Goal: Complete application form: Complete application form

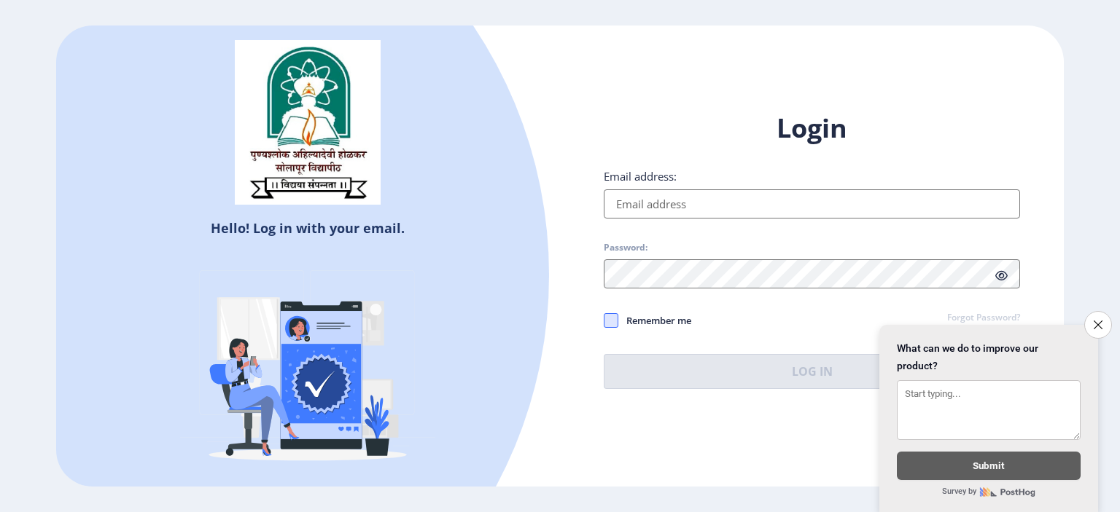
type input "[EMAIL_ADDRESS][DOMAIN_NAME]"
click at [612, 320] on span at bounding box center [611, 320] width 15 height 15
click at [604, 321] on input "Remember me" at bounding box center [604, 321] width 1 height 1
checkbox input "true"
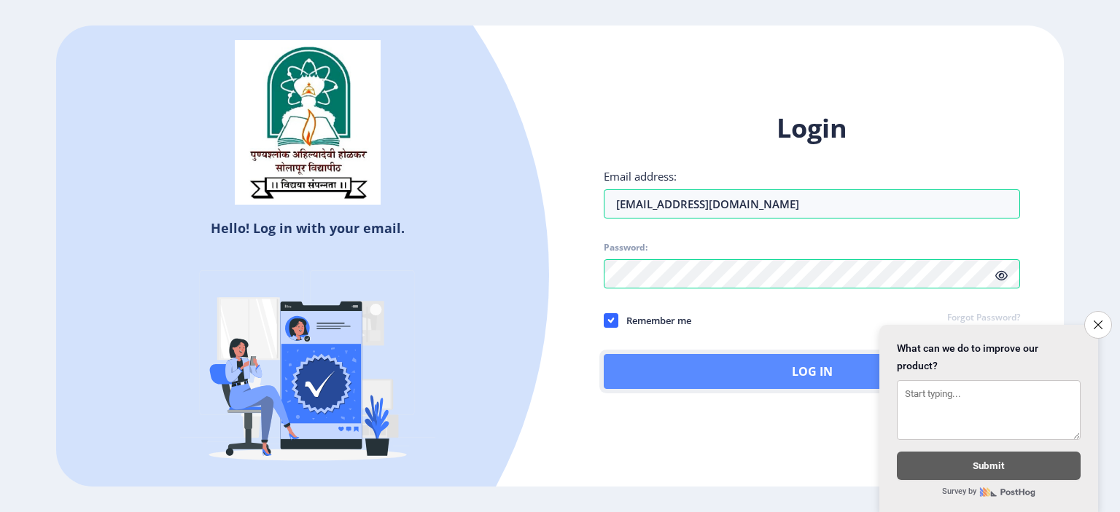
click at [785, 369] on button "Log In" at bounding box center [812, 371] width 416 height 35
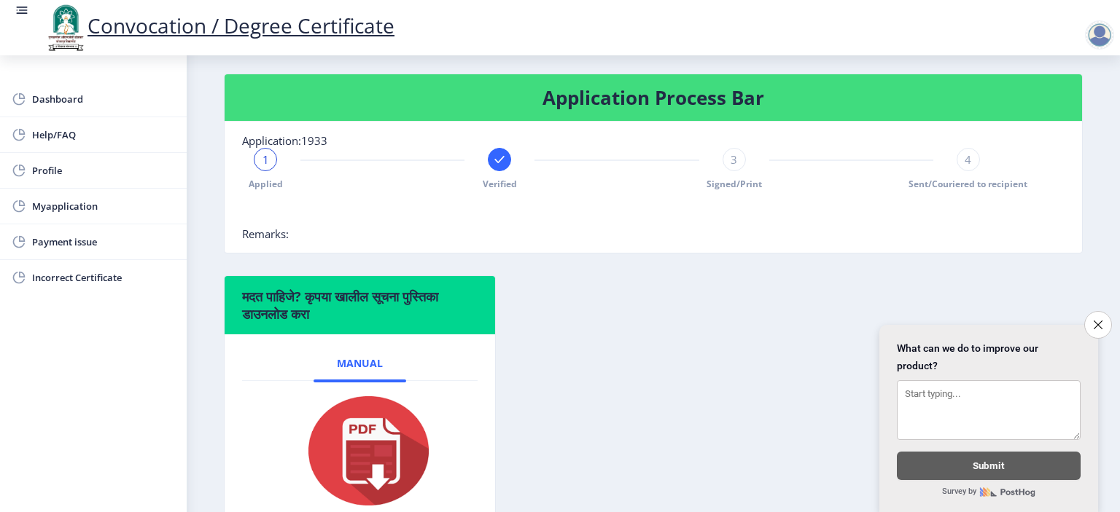
scroll to position [248, 0]
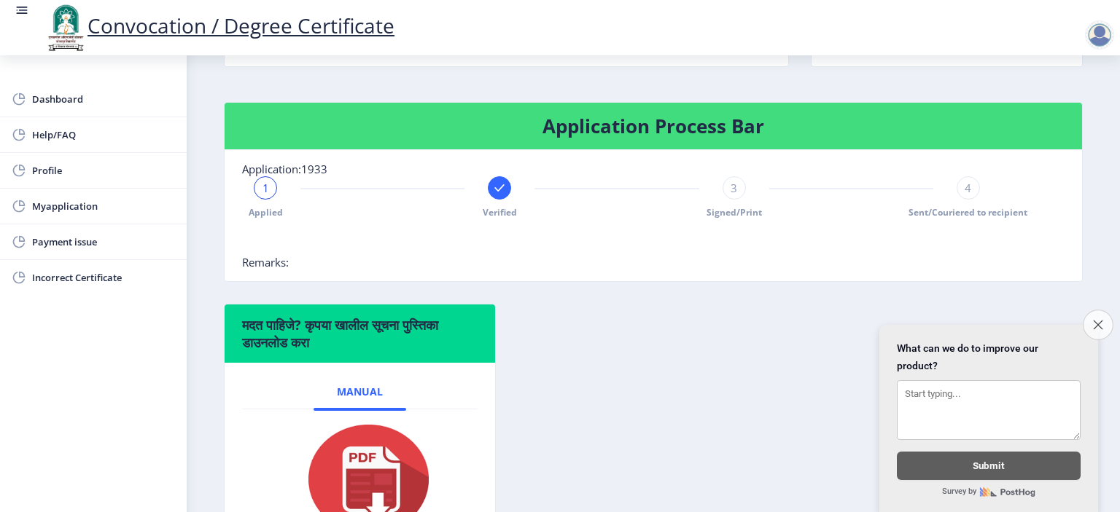
click at [1099, 320] on icon "Close survey" at bounding box center [1097, 324] width 9 height 9
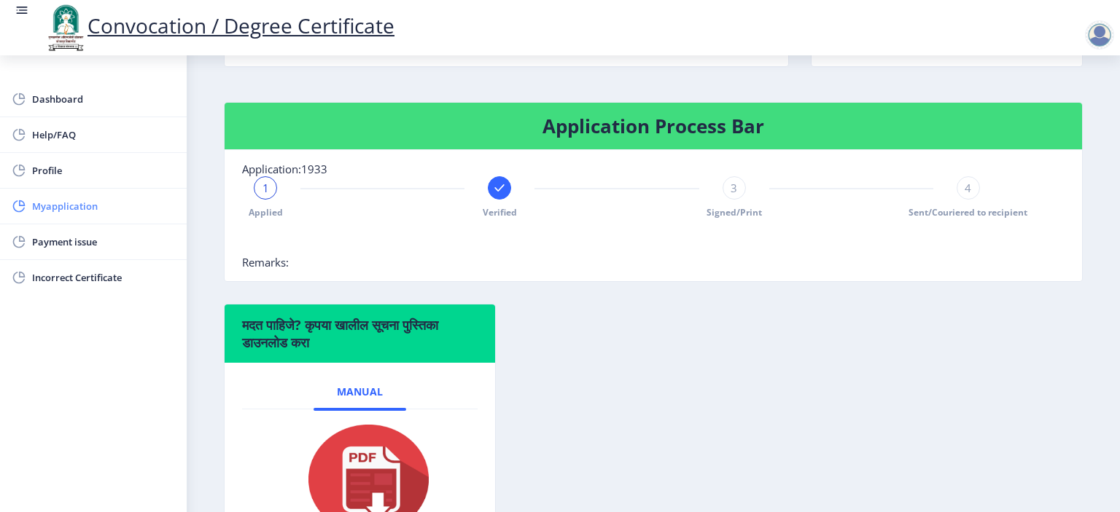
click at [76, 206] on span "Myapplication" at bounding box center [103, 206] width 143 height 17
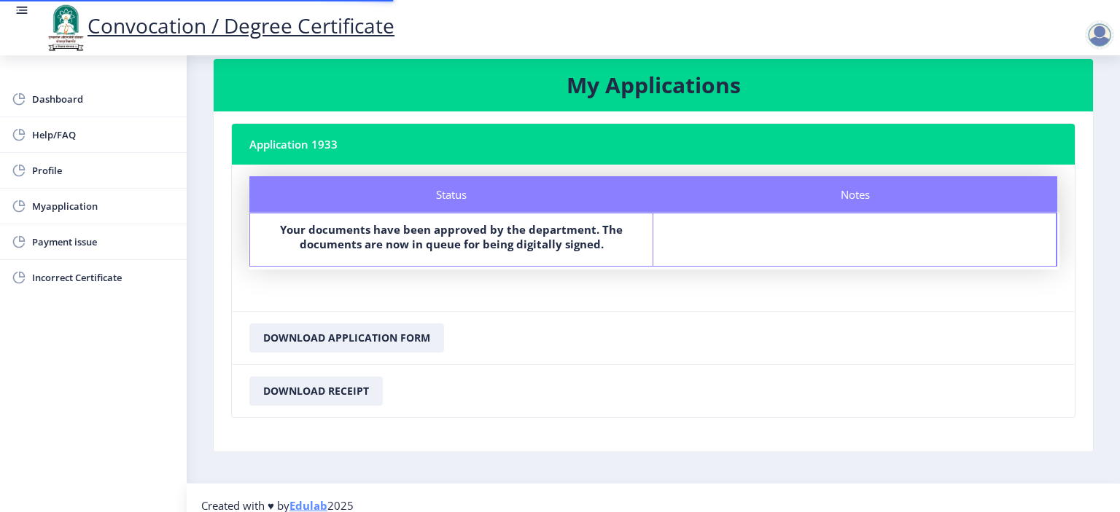
scroll to position [36, 0]
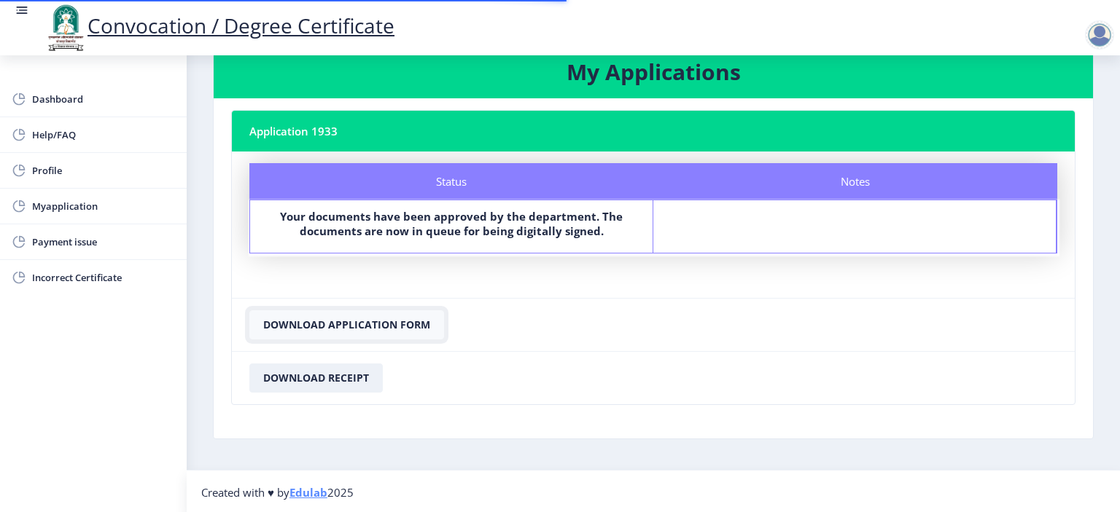
click at [367, 323] on button "Download Application Form" at bounding box center [346, 325] width 195 height 29
click at [397, 325] on button "Download Application Form" at bounding box center [346, 325] width 195 height 29
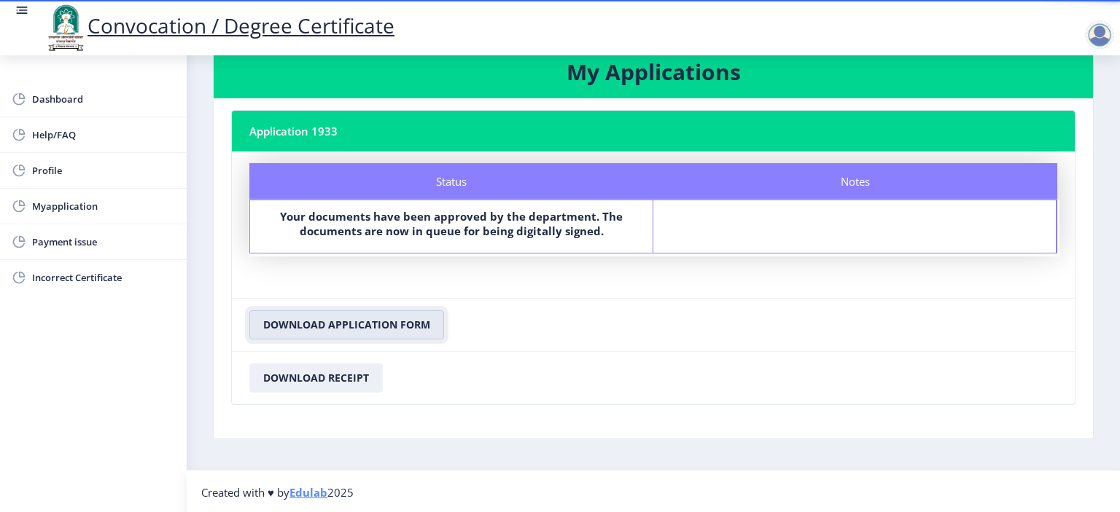
scroll to position [0, 0]
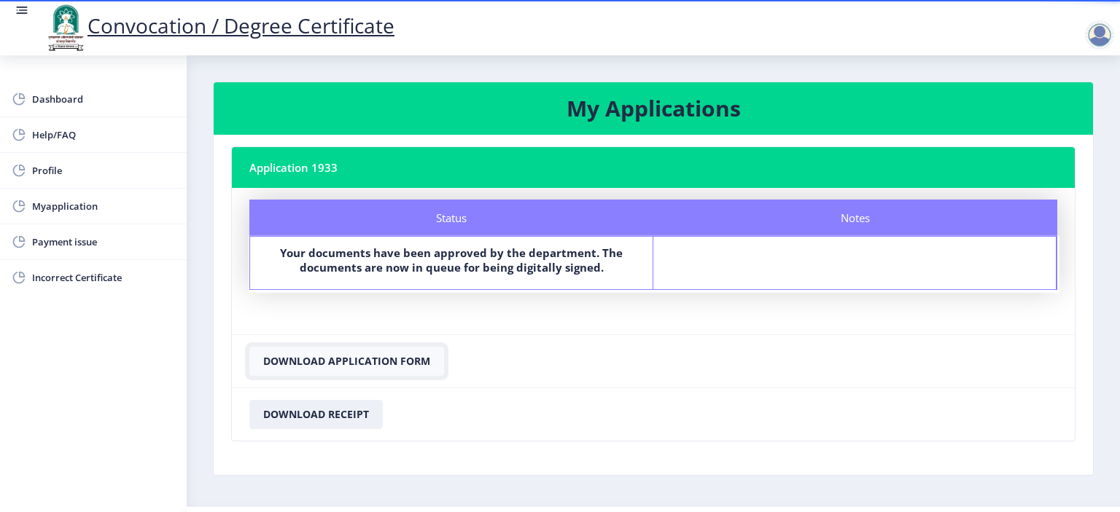
click at [378, 364] on button "Download Application Form" at bounding box center [346, 361] width 195 height 29
click at [349, 411] on button "Download Receipt" at bounding box center [315, 414] width 133 height 29
click at [396, 357] on button "Download Application Form" at bounding box center [346, 361] width 195 height 29
click at [806, 397] on nb-card-footer "Download Receipt" at bounding box center [653, 414] width 843 height 53
click at [66, 97] on span "Dashboard" at bounding box center [103, 98] width 143 height 17
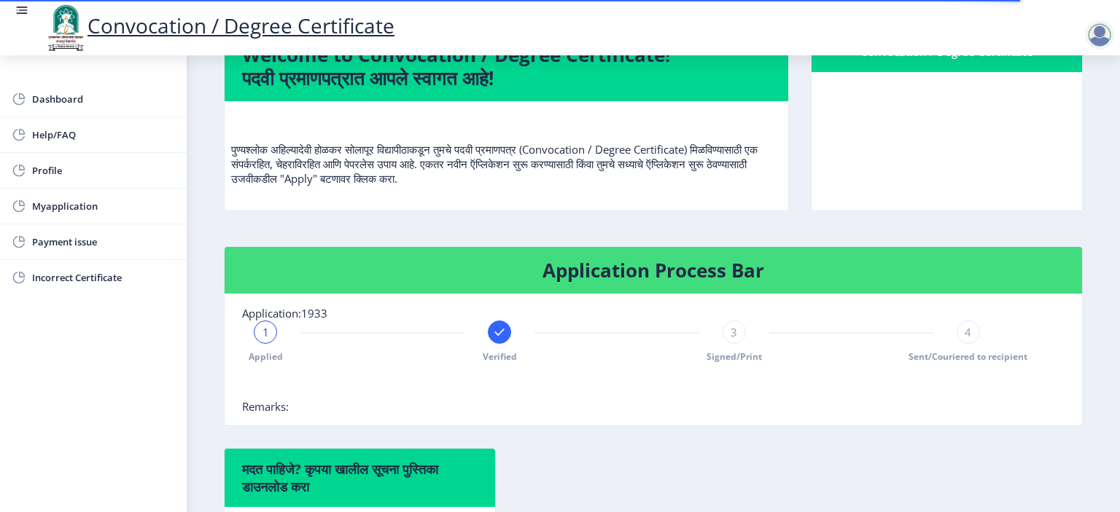
scroll to position [292, 0]
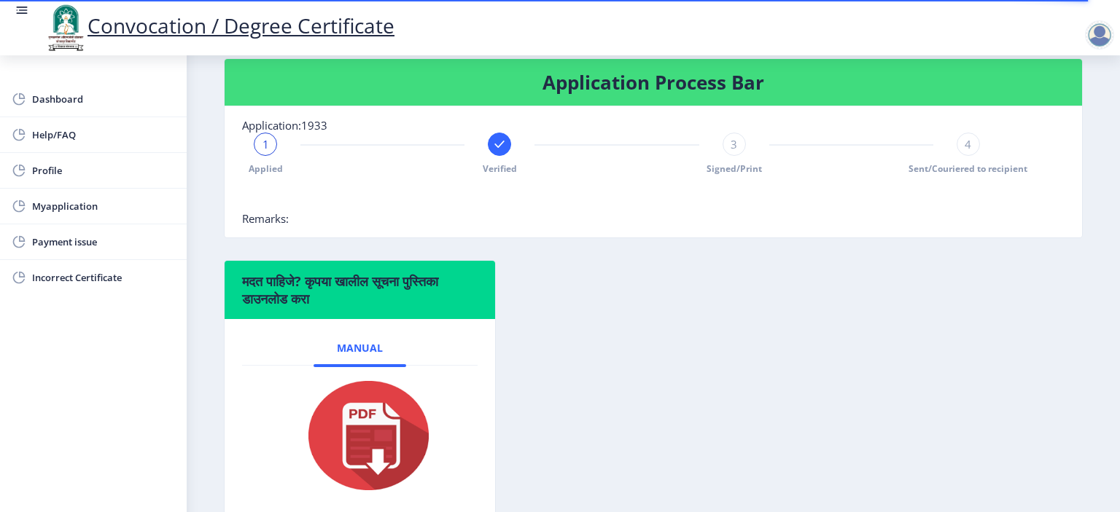
click at [723, 156] on div "3" at bounding box center [733, 144] width 23 height 23
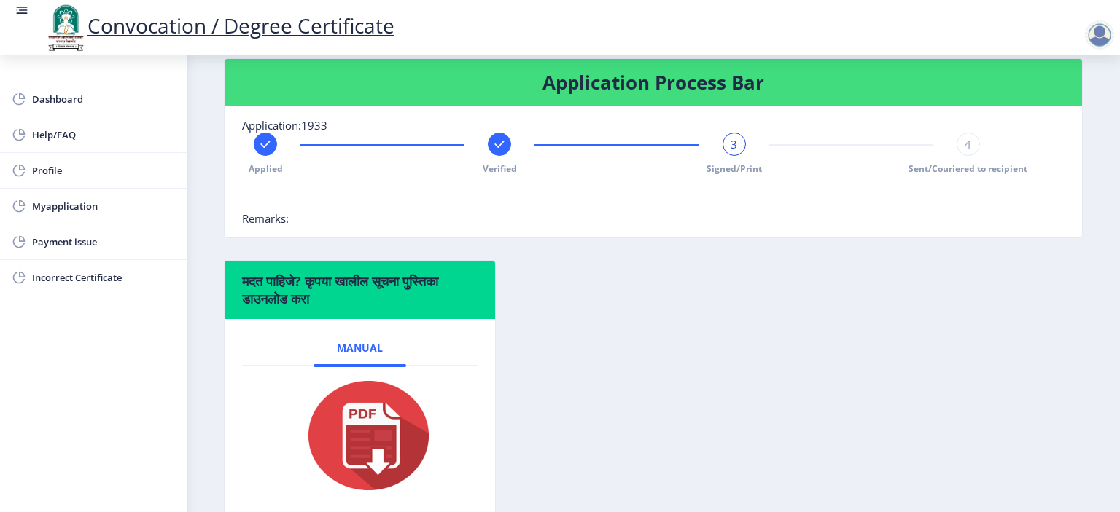
click at [730, 156] on div "3" at bounding box center [733, 144] width 23 height 23
click at [964, 152] on span "4" at bounding box center [967, 144] width 7 height 15
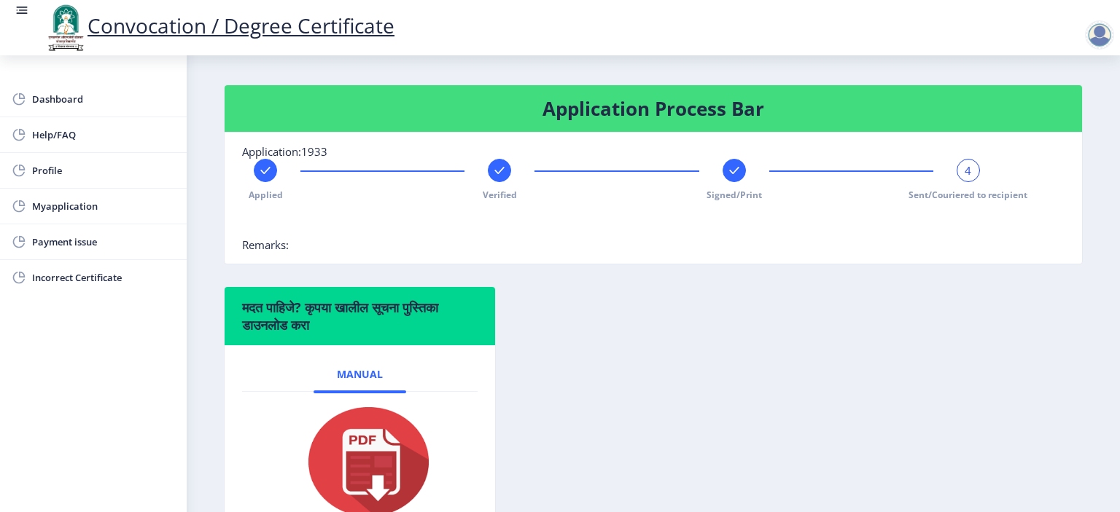
scroll to position [175, 0]
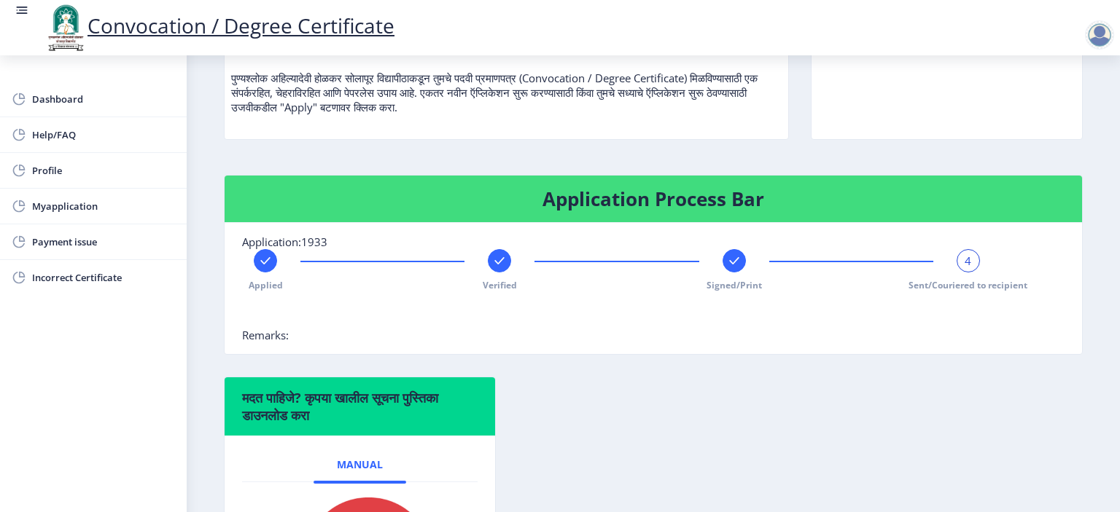
click at [960, 292] on span "Sent/Couriered to recipient" at bounding box center [967, 285] width 119 height 12
click at [977, 292] on span "Sent/Couriered to recipient" at bounding box center [967, 285] width 119 height 12
click at [969, 273] on div "4" at bounding box center [967, 260] width 23 height 23
click at [965, 268] on span "4" at bounding box center [967, 261] width 7 height 15
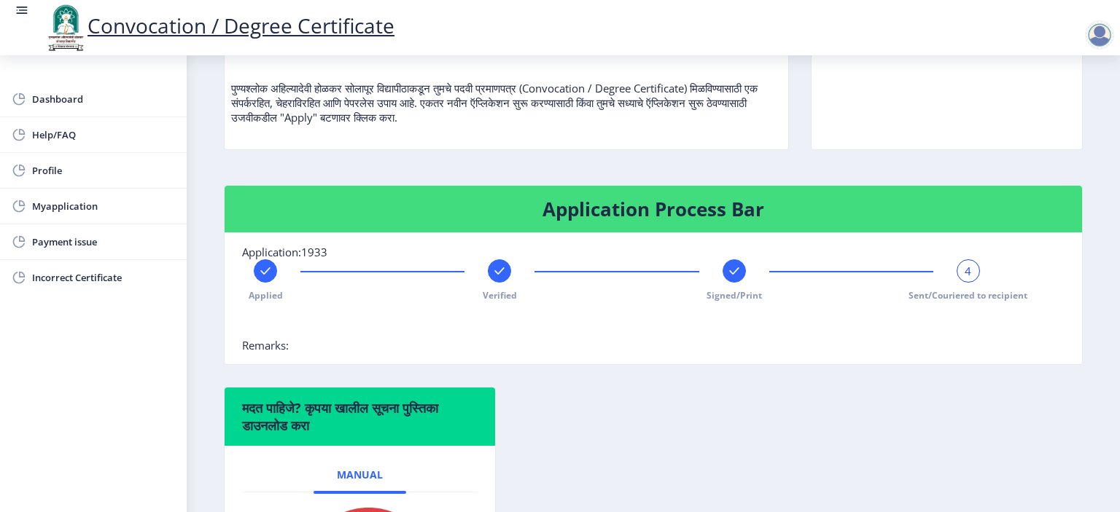
scroll to position [364, 0]
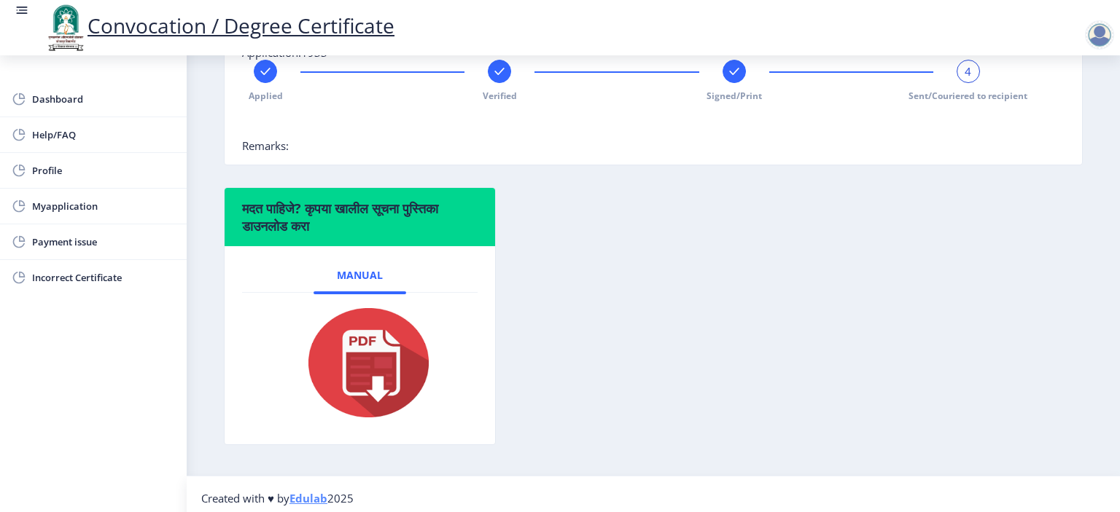
click at [970, 83] on div "4" at bounding box center [967, 71] width 23 height 23
click at [963, 102] on span "Sent/Couriered to recipient" at bounding box center [967, 96] width 119 height 12
click at [1101, 34] on div at bounding box center [1099, 34] width 29 height 29
click at [900, 237] on div "मदत पाहिजे? कृपया खालील सूचना पुस्तिका डाउनलोड करा Manual" at bounding box center [653, 327] width 880 height 280
click at [72, 245] on span "Payment issue" at bounding box center [103, 241] width 143 height 17
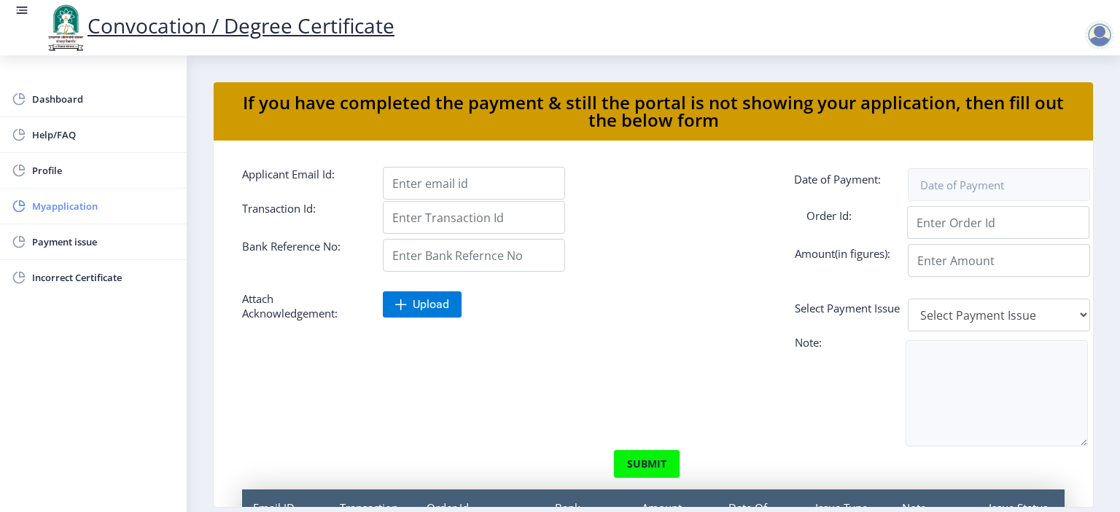
click at [69, 213] on span "Myapplication" at bounding box center [103, 206] width 143 height 17
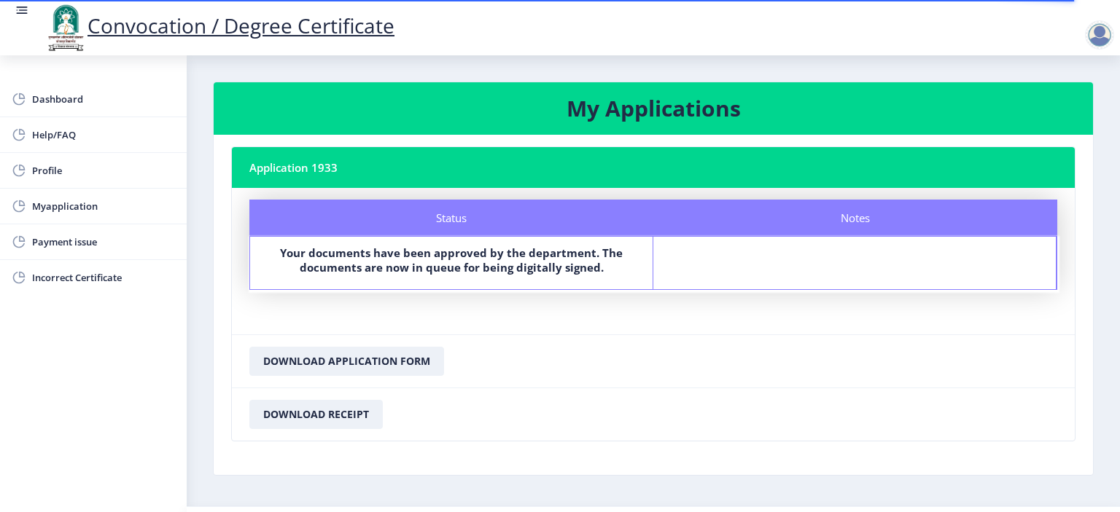
scroll to position [36, 0]
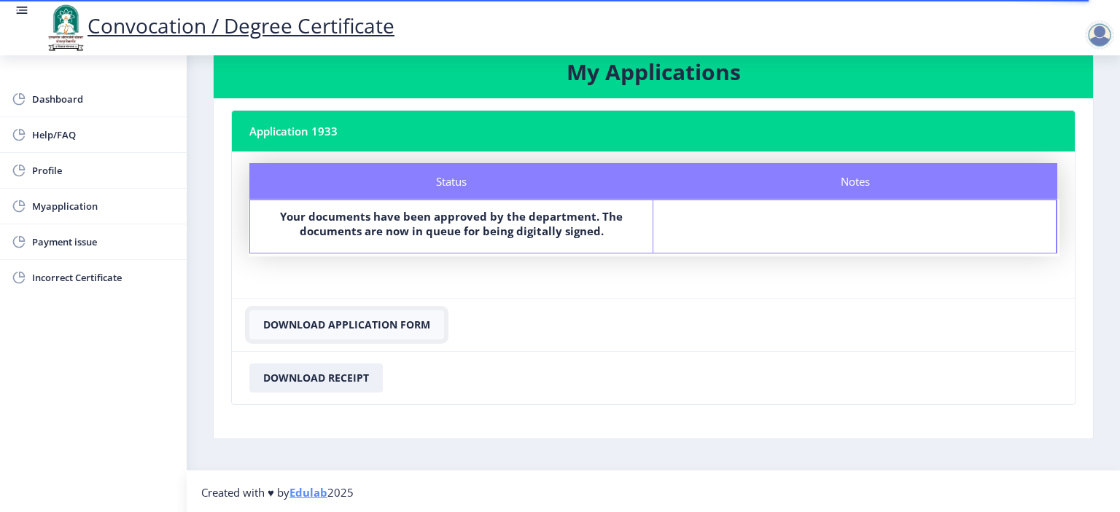
click at [373, 325] on button "Download Application Form" at bounding box center [346, 325] width 195 height 29
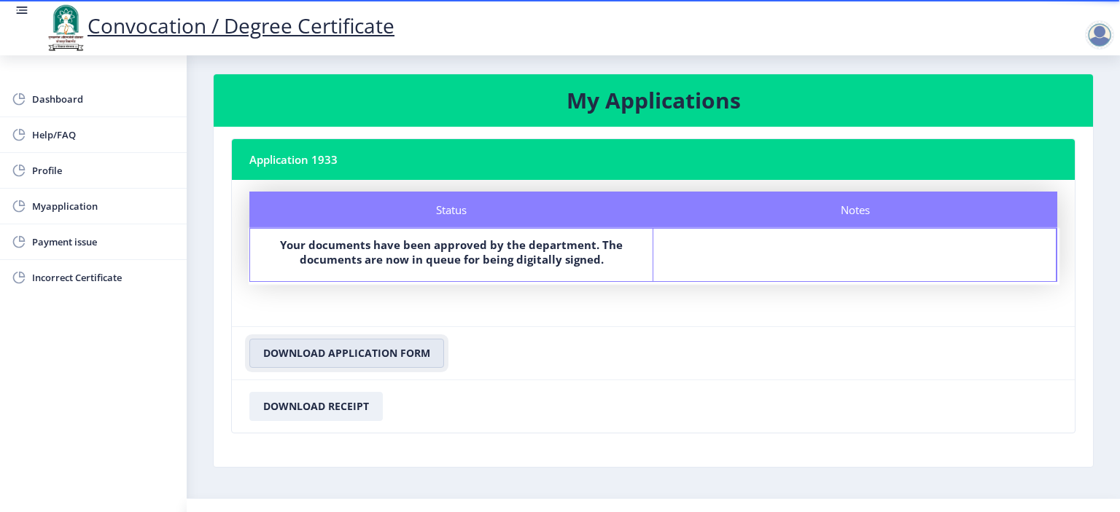
scroll to position [0, 0]
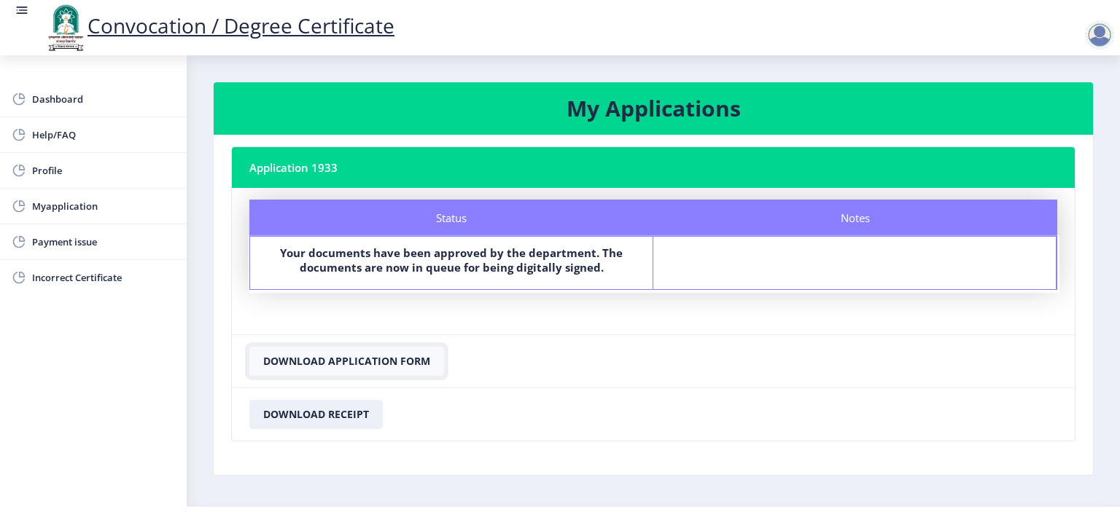
click at [375, 359] on button "Download Application Form" at bounding box center [346, 361] width 195 height 29
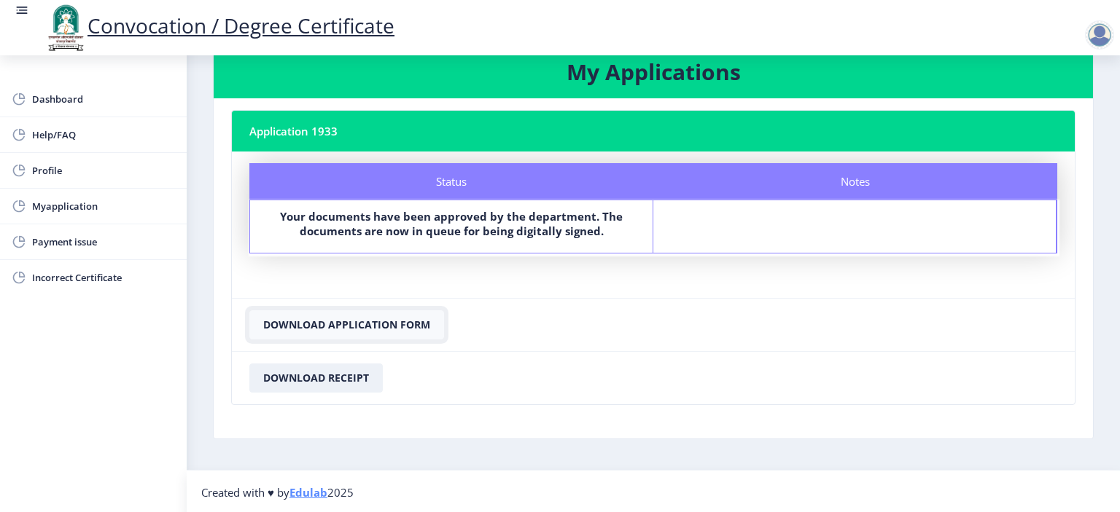
click at [410, 321] on button "Download Application Form" at bounding box center [346, 325] width 195 height 29
click at [410, 323] on button "Download Application Form" at bounding box center [346, 325] width 195 height 29
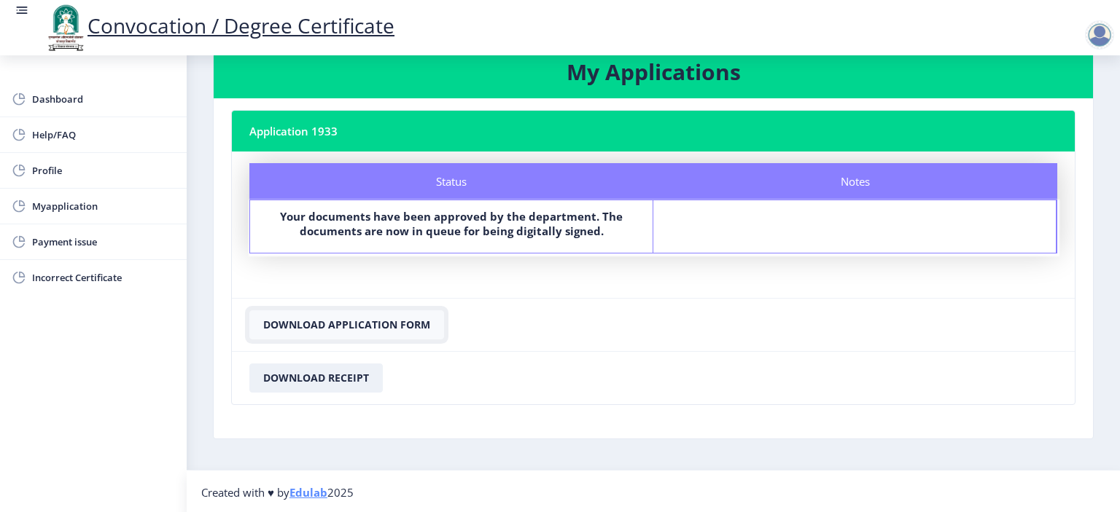
click at [410, 323] on button "Download Application Form" at bounding box center [346, 325] width 195 height 29
click at [366, 322] on button "Download Application Form" at bounding box center [346, 325] width 195 height 29
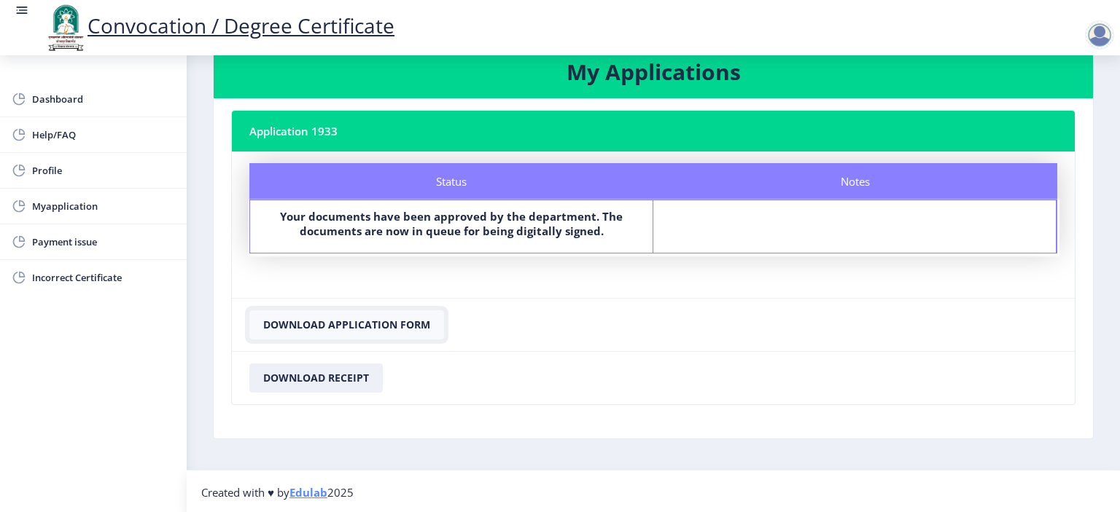
click at [366, 322] on button "Download Application Form" at bounding box center [346, 325] width 195 height 29
click at [332, 380] on button "Download Receipt" at bounding box center [315, 378] width 133 height 29
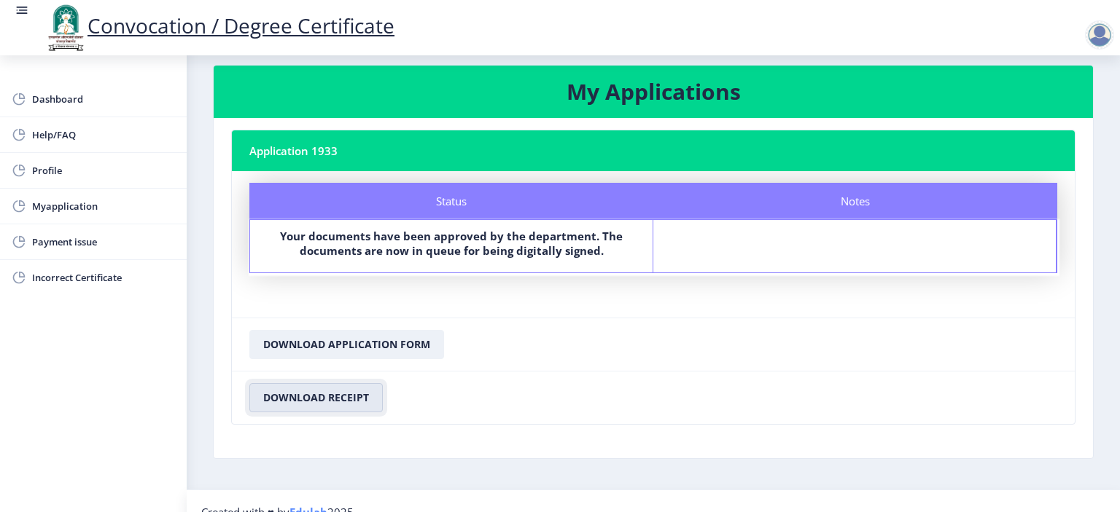
scroll to position [0, 0]
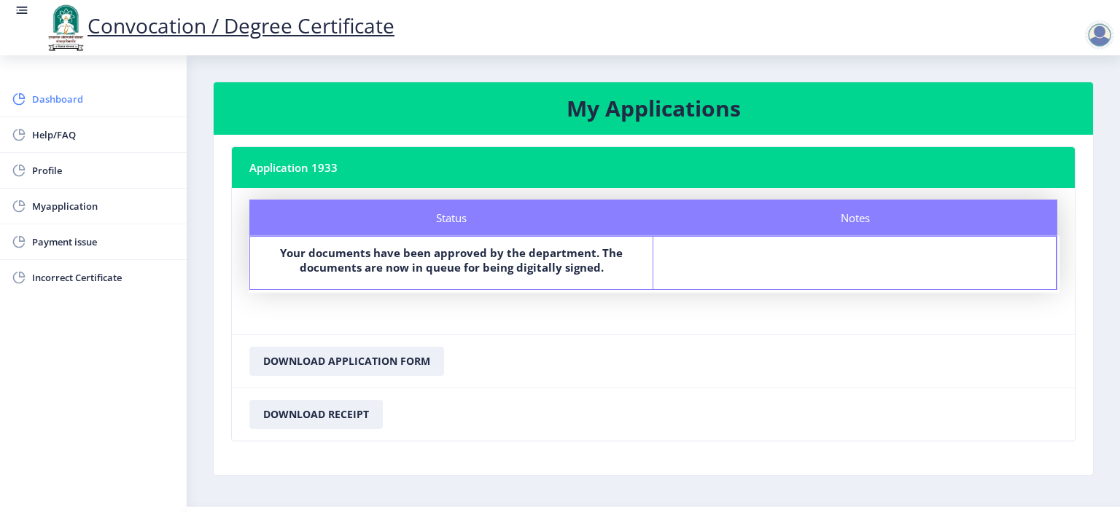
click at [53, 95] on span "Dashboard" at bounding box center [103, 98] width 143 height 17
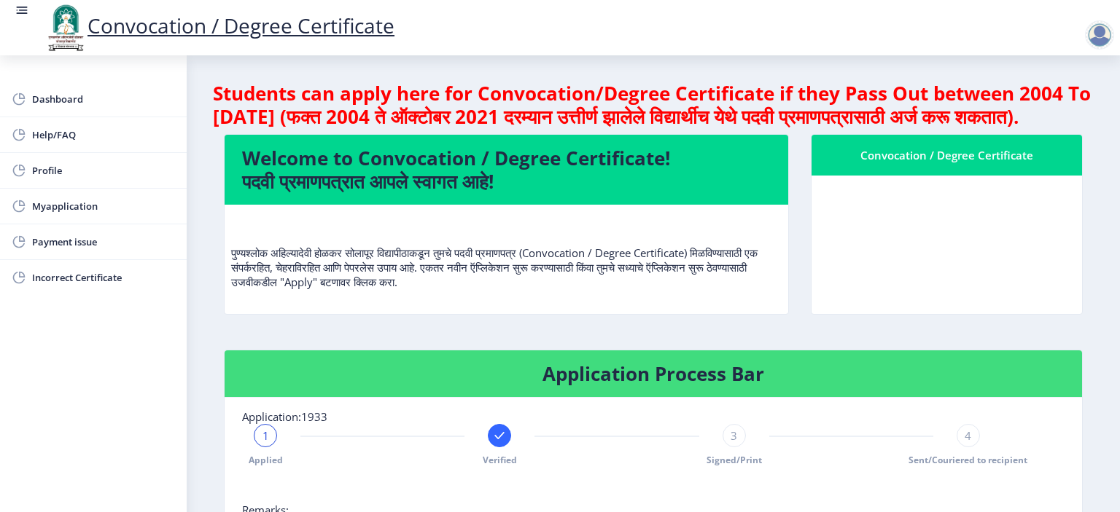
click at [956, 262] on nb-card-body at bounding box center [946, 245] width 270 height 138
click at [913, 165] on nb-card-header "Convocation / Degree Certificate" at bounding box center [946, 155] width 270 height 41
click at [942, 164] on div "Convocation / Degree Certificate" at bounding box center [946, 155] width 235 height 17
click at [951, 269] on nb-card-body at bounding box center [946, 245] width 270 height 138
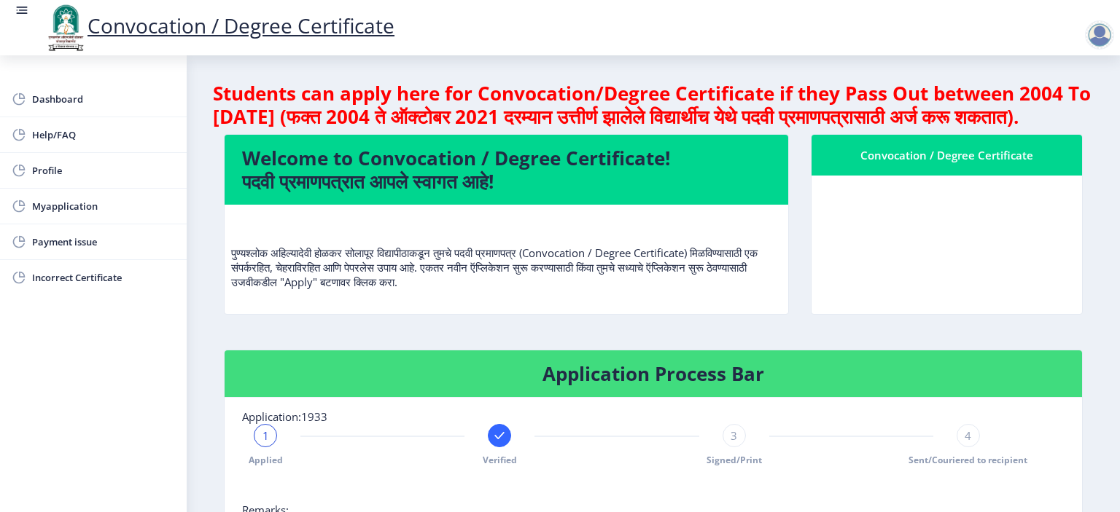
click at [940, 265] on nb-card-body at bounding box center [946, 245] width 270 height 138
click at [60, 135] on span "Help/FAQ" at bounding box center [103, 134] width 143 height 17
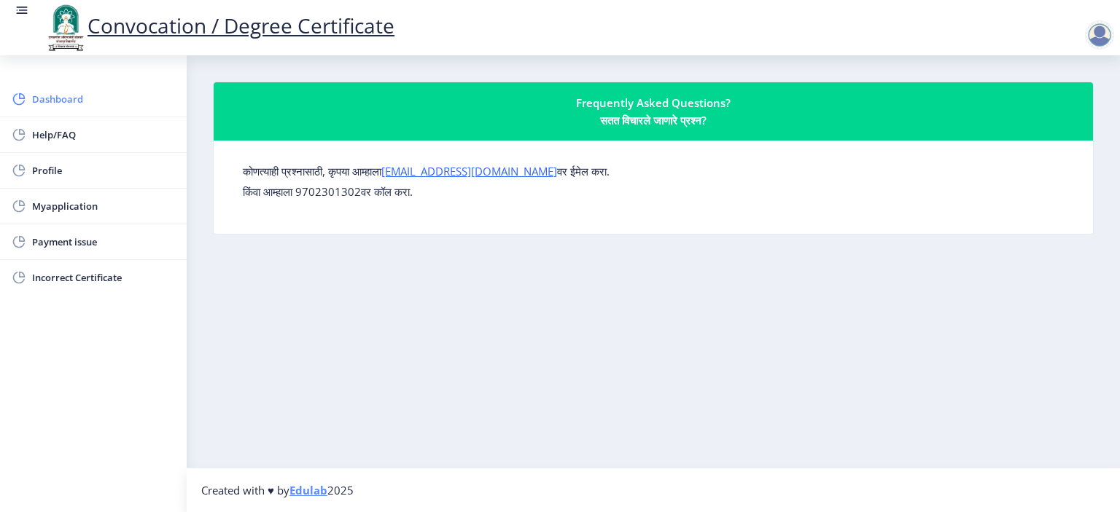
click at [52, 95] on span "Dashboard" at bounding box center [103, 98] width 143 height 17
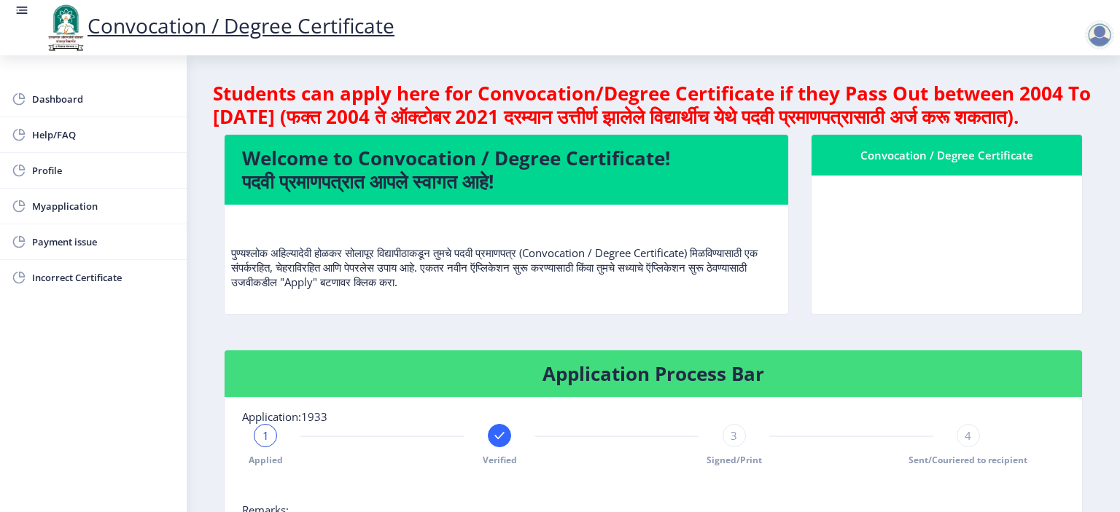
click at [1107, 34] on div at bounding box center [1099, 34] width 29 height 29
click at [1067, 114] on span "Log out" at bounding box center [1061, 113] width 93 height 17
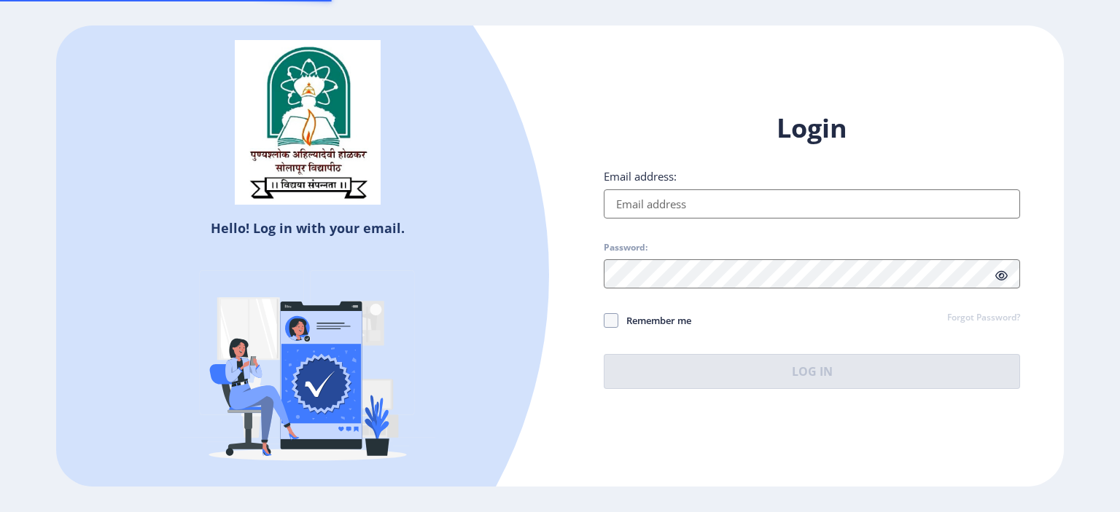
type input "pritimalage1511@gmail.com"
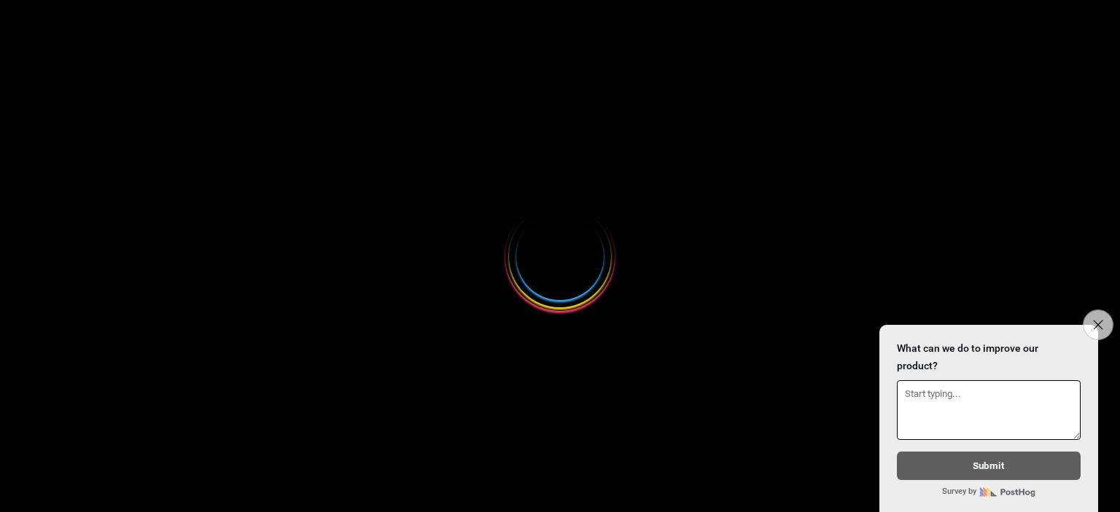
click at [1096, 320] on icon "Close survey" at bounding box center [1097, 324] width 9 height 9
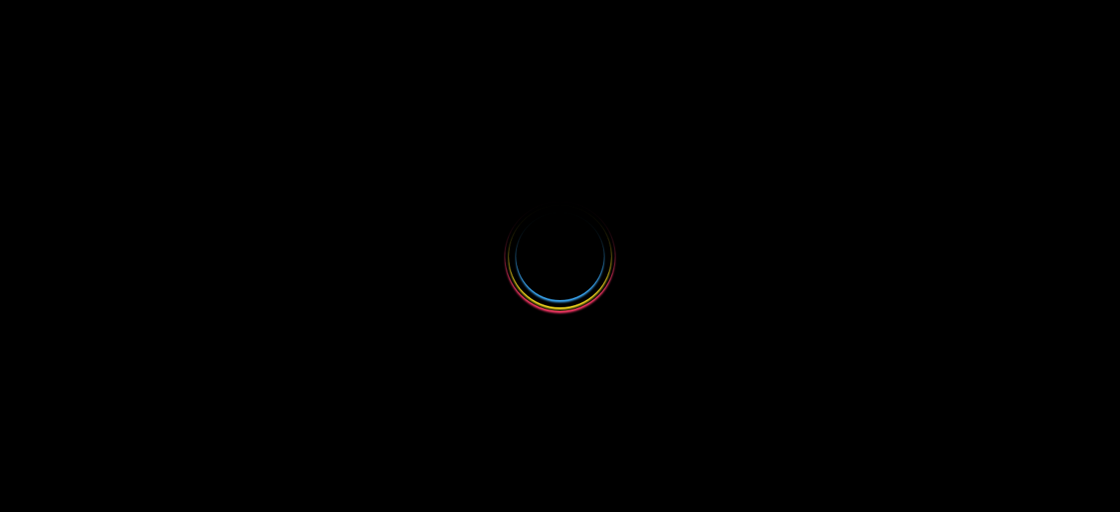
select select
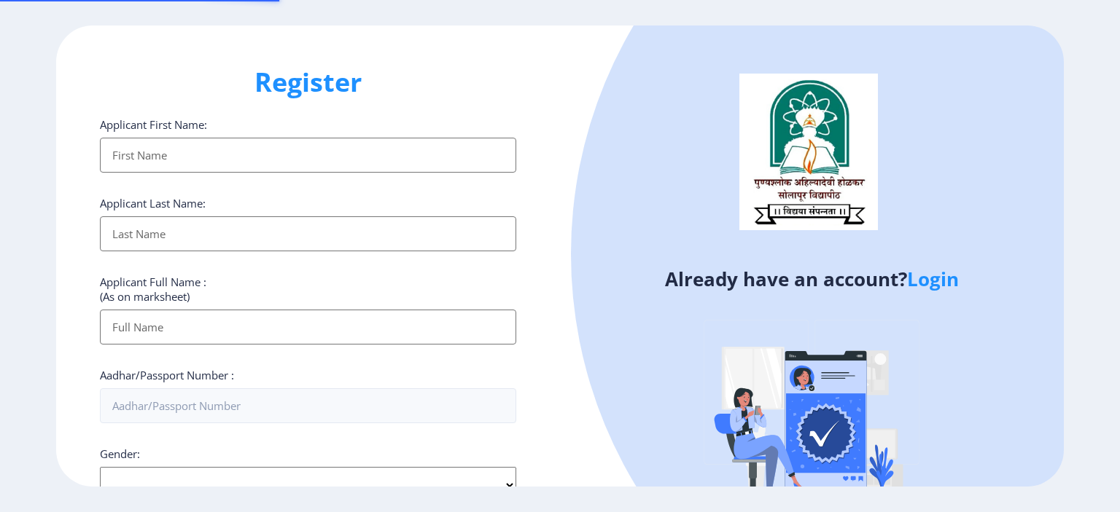
type input "[EMAIL_ADDRESS][DOMAIN_NAME]"
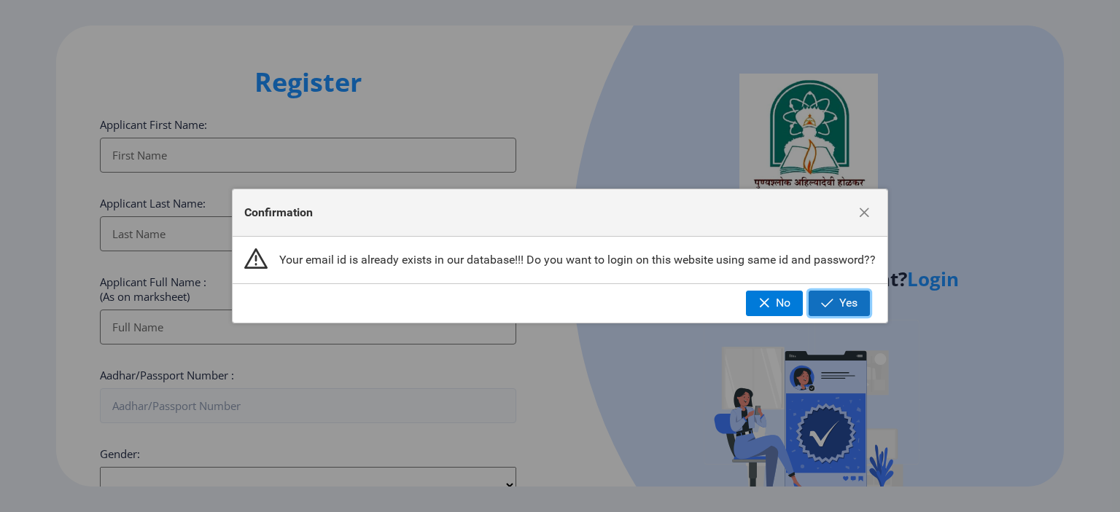
click at [829, 299] on span "button" at bounding box center [827, 303] width 12 height 12
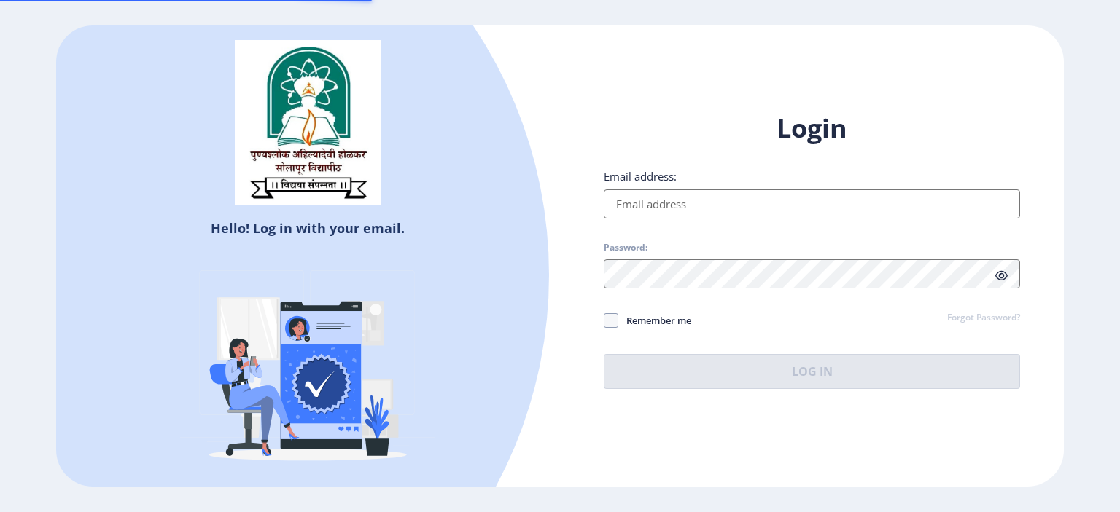
type input "[EMAIL_ADDRESS][DOMAIN_NAME]"
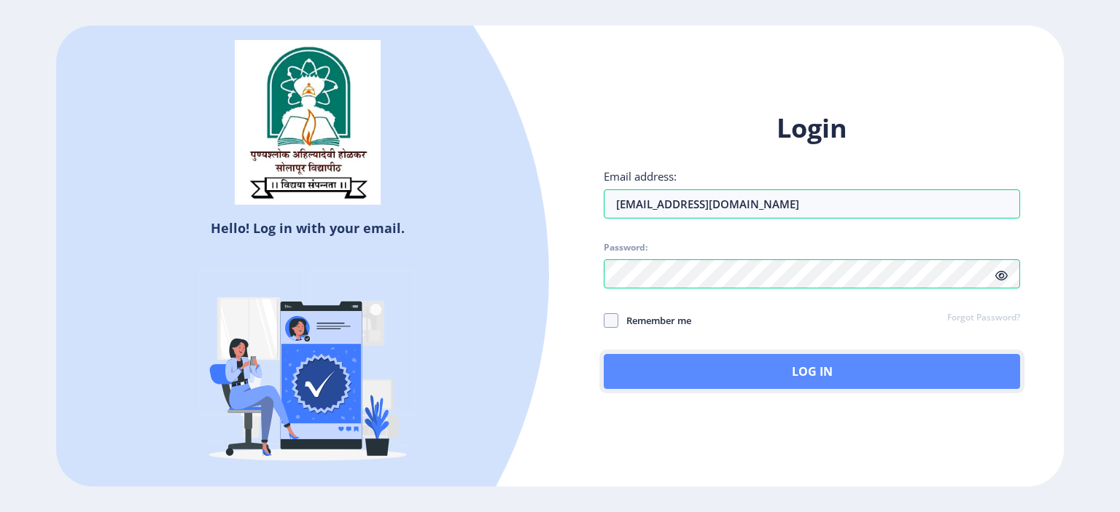
click at [793, 366] on button "Log In" at bounding box center [812, 371] width 416 height 35
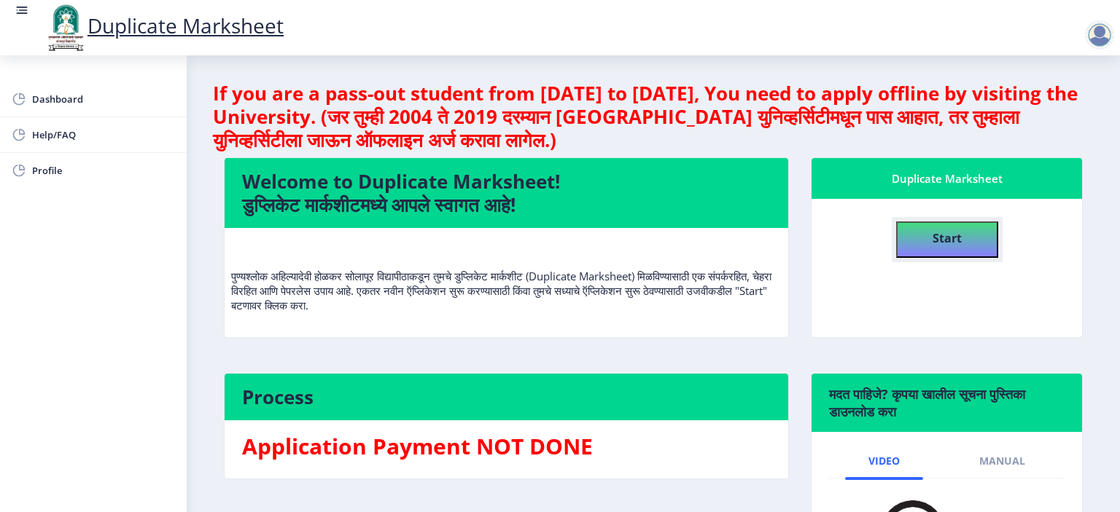
click at [945, 235] on b "Start" at bounding box center [946, 238] width 29 height 16
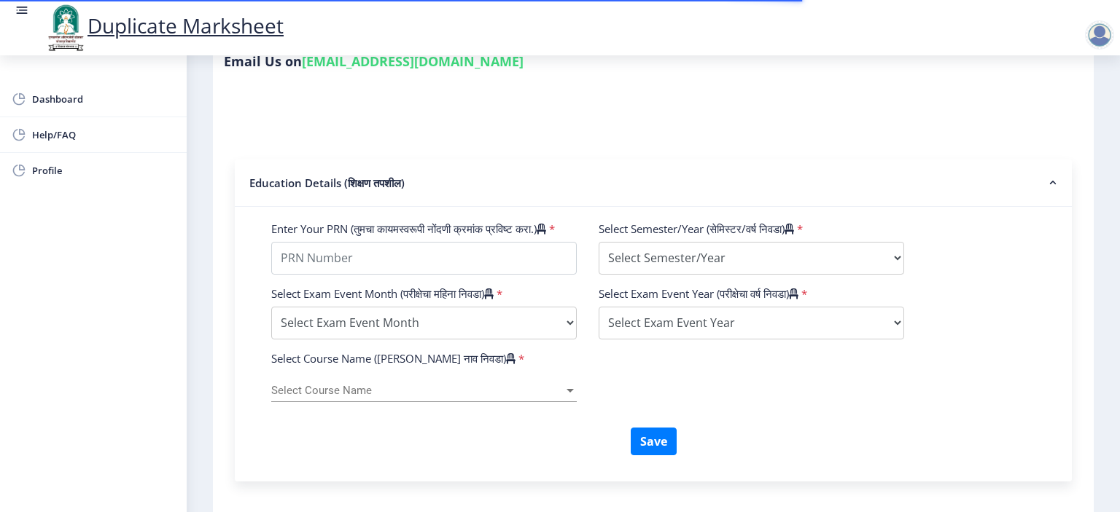
scroll to position [437, 0]
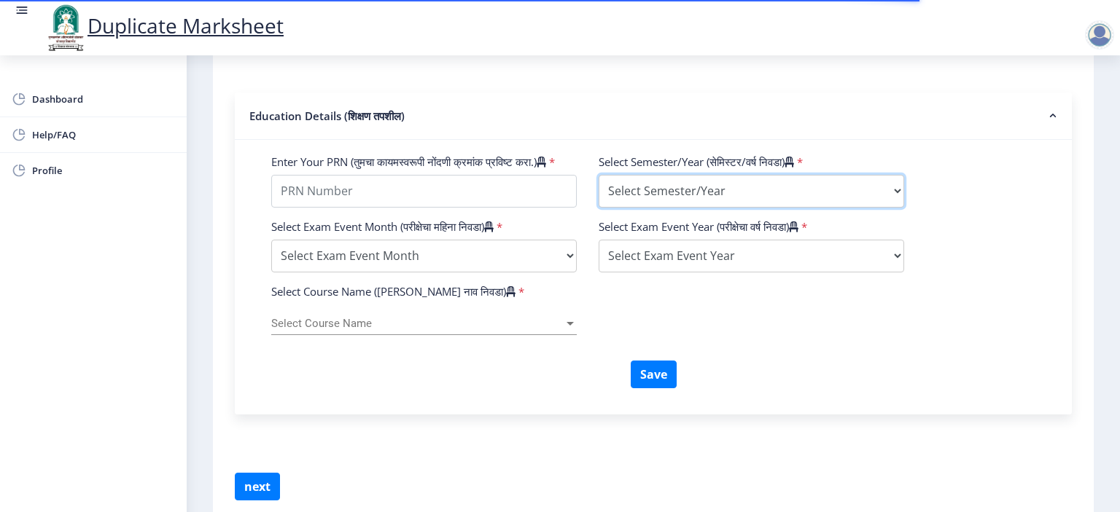
click at [712, 203] on select "Select Semester/Year Semester I Semester II Semester III Semester IV Semester V…" at bounding box center [750, 191] width 305 height 33
click at [464, 400] on div "Save" at bounding box center [653, 380] width 786 height 39
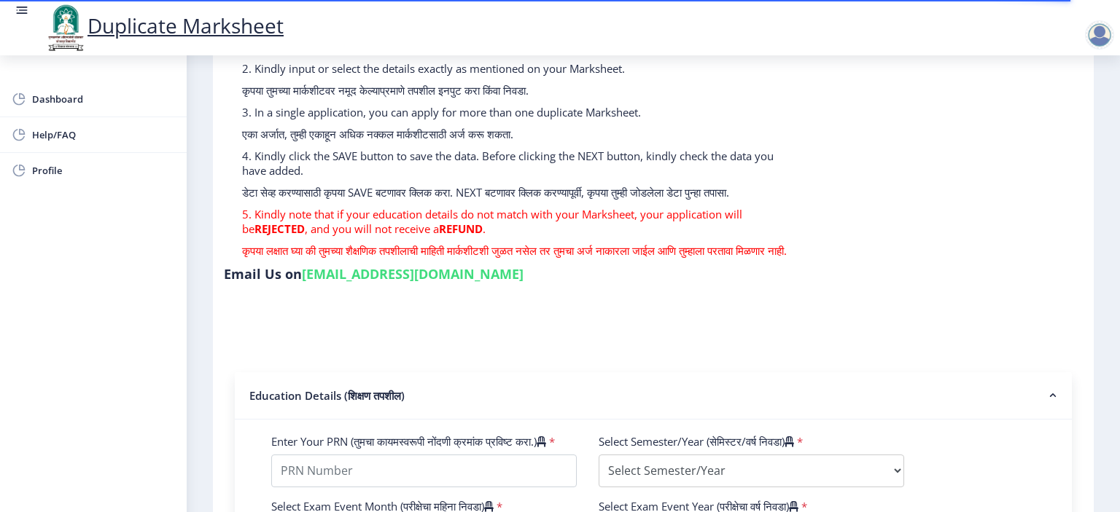
scroll to position [0, 0]
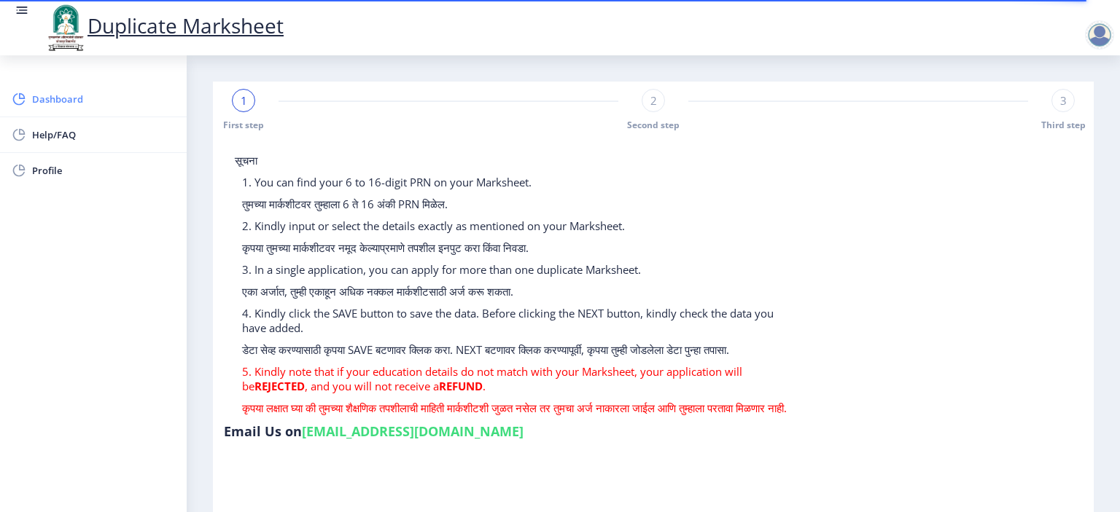
click at [29, 84] on link "Dashboard" at bounding box center [93, 99] width 187 height 35
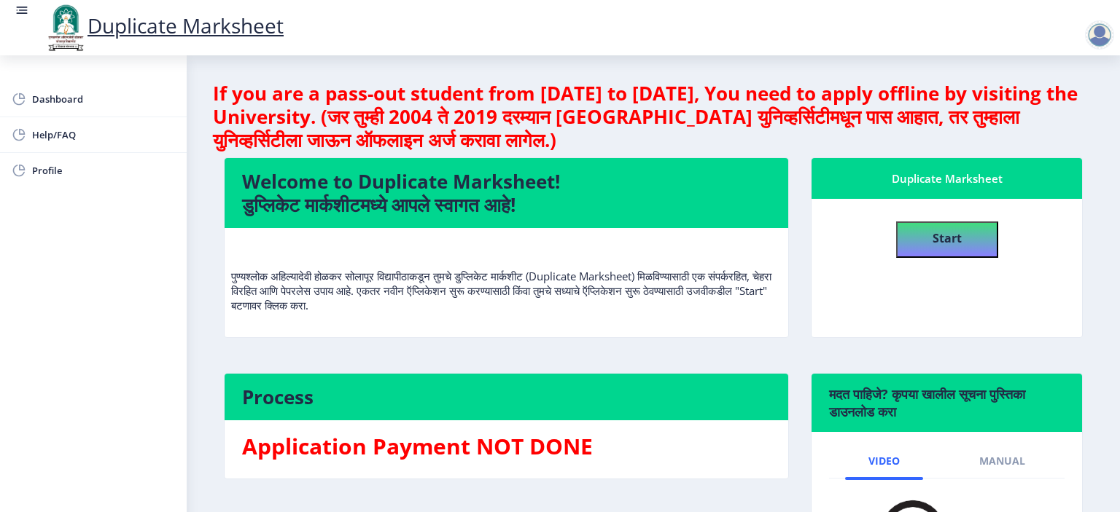
click at [1088, 37] on div at bounding box center [1099, 34] width 29 height 29
click at [1069, 122] on span "Log out" at bounding box center [1061, 113] width 93 height 17
